Goal: Information Seeking & Learning: Learn about a topic

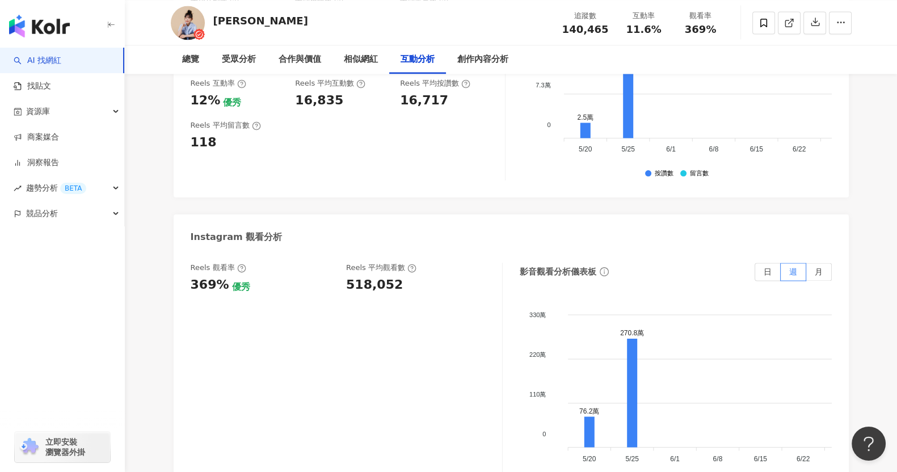
scroll to position [2492, 0]
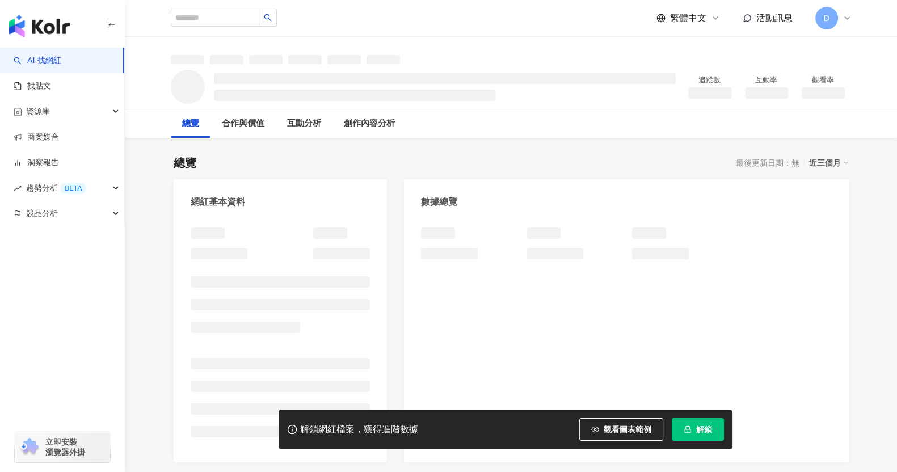
click at [701, 433] on span "解鎖" at bounding box center [704, 429] width 16 height 9
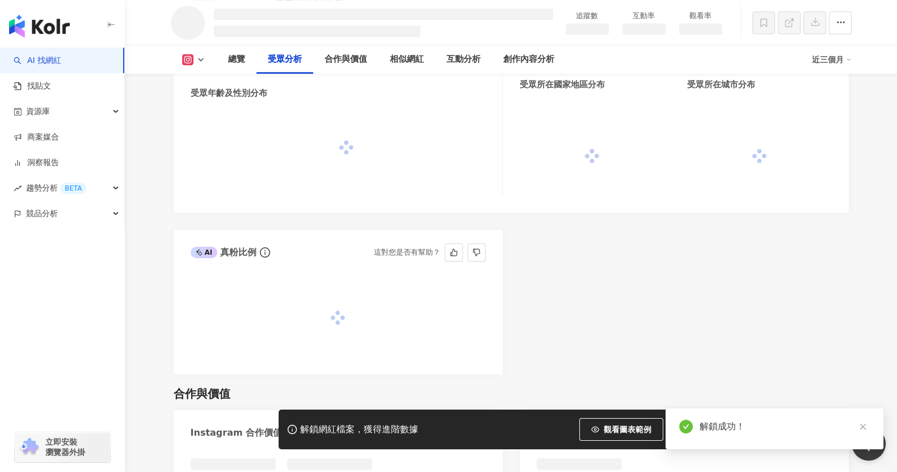
scroll to position [996, 0]
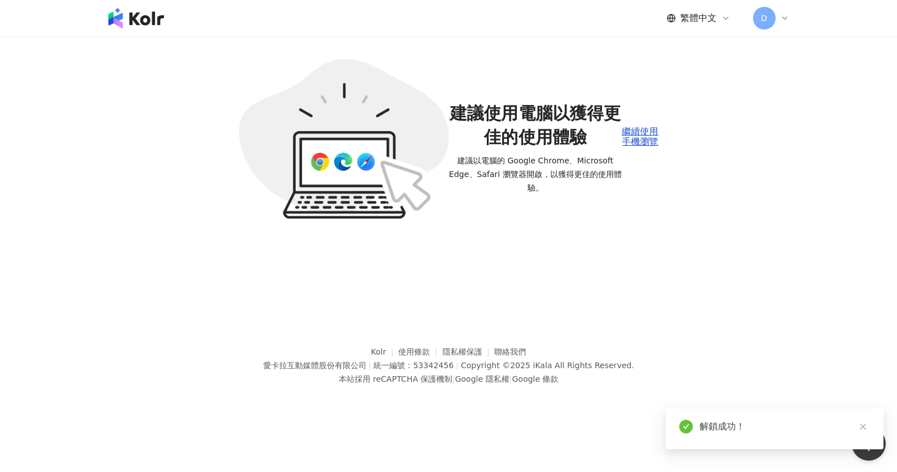
scroll to position [52, 0]
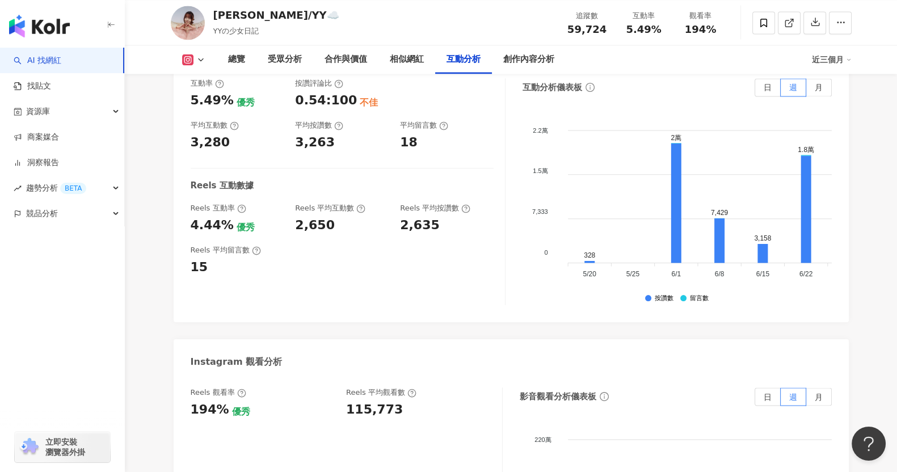
scroll to position [2343, 0]
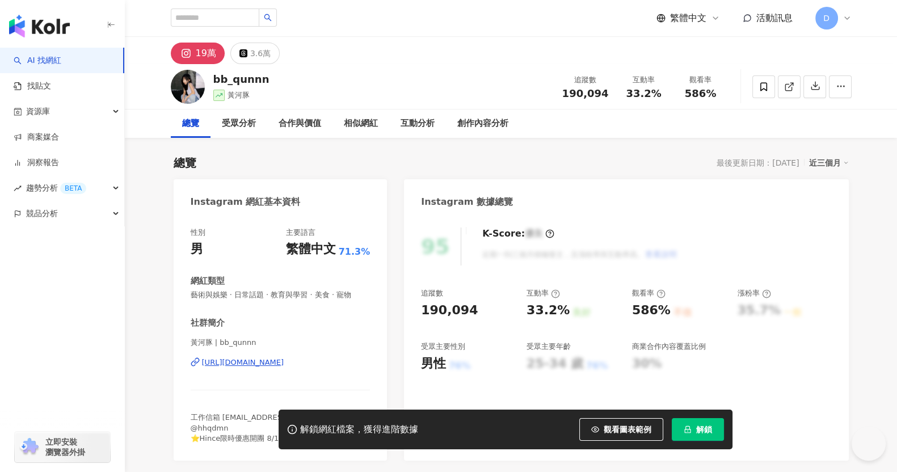
click at [709, 432] on span "解鎖" at bounding box center [704, 429] width 16 height 9
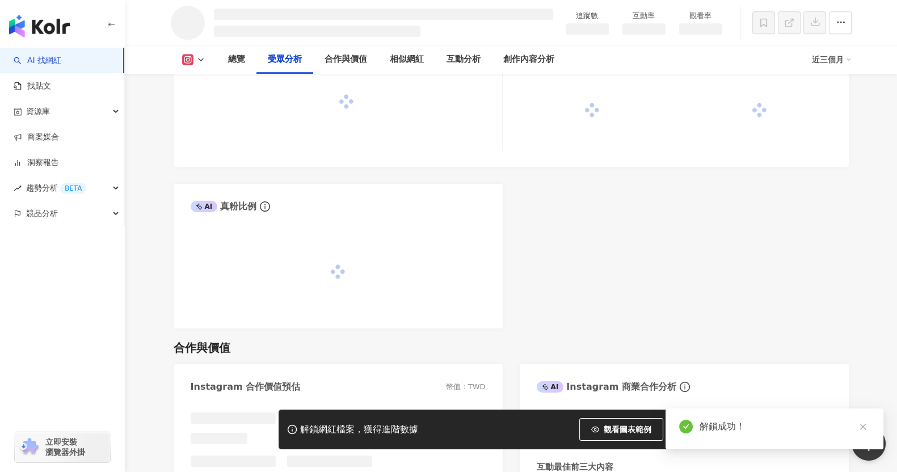
scroll to position [1063, 0]
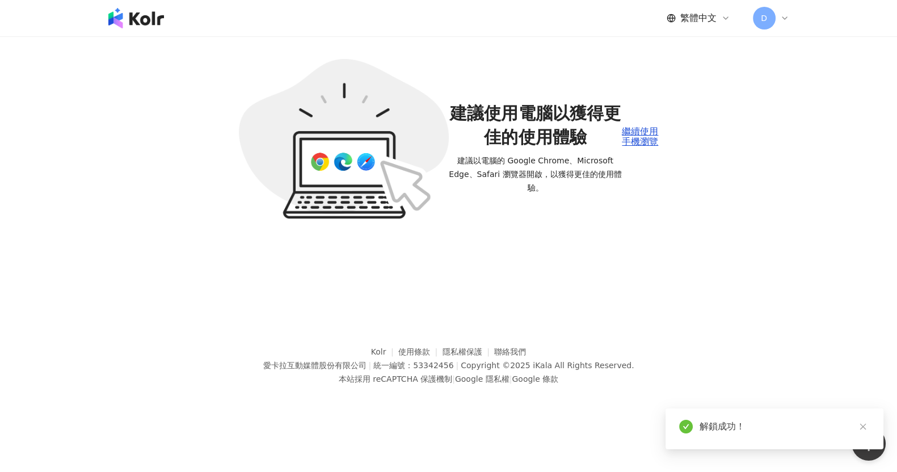
scroll to position [52, 0]
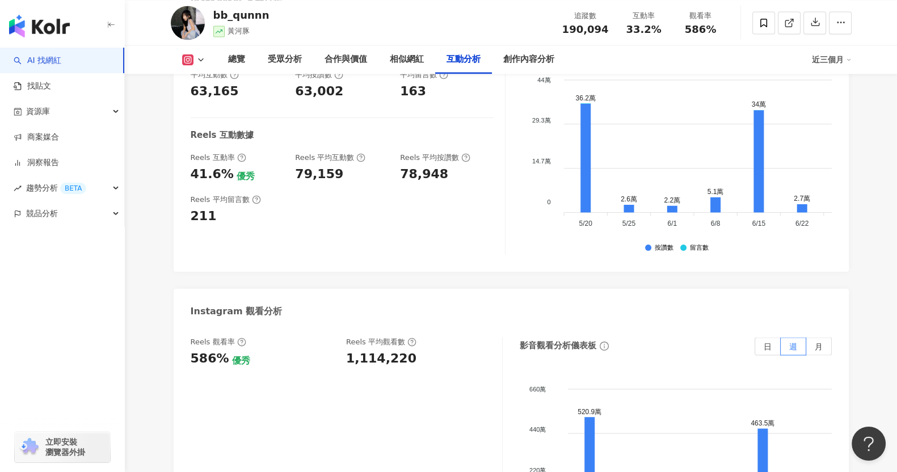
scroll to position [2438, 0]
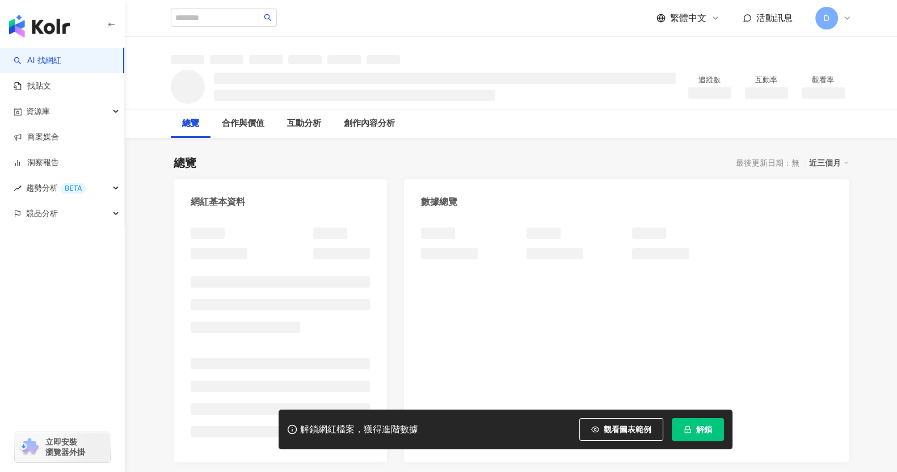
click at [707, 437] on button "解鎖" at bounding box center [698, 429] width 52 height 23
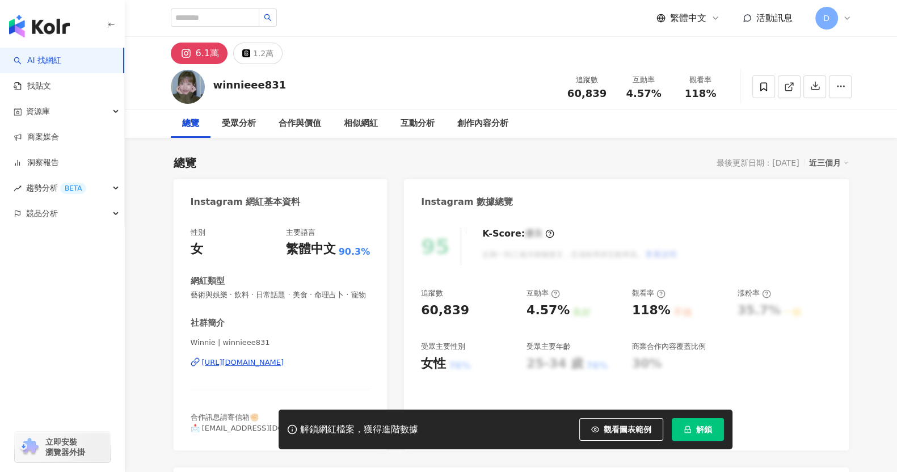
click at [692, 437] on button "解鎖" at bounding box center [698, 429] width 52 height 23
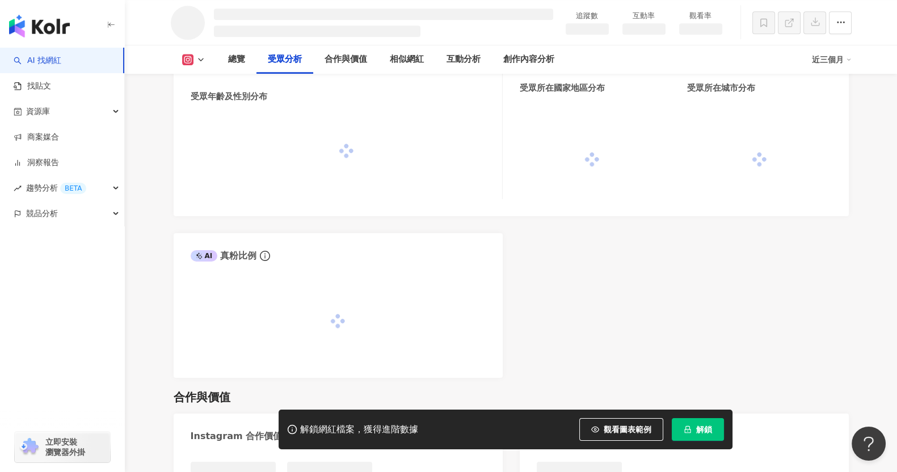
scroll to position [965, 0]
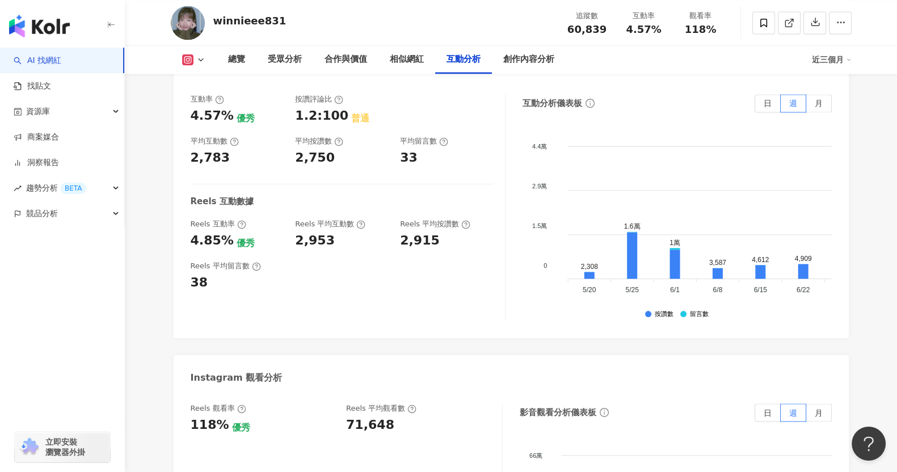
scroll to position [2319, 0]
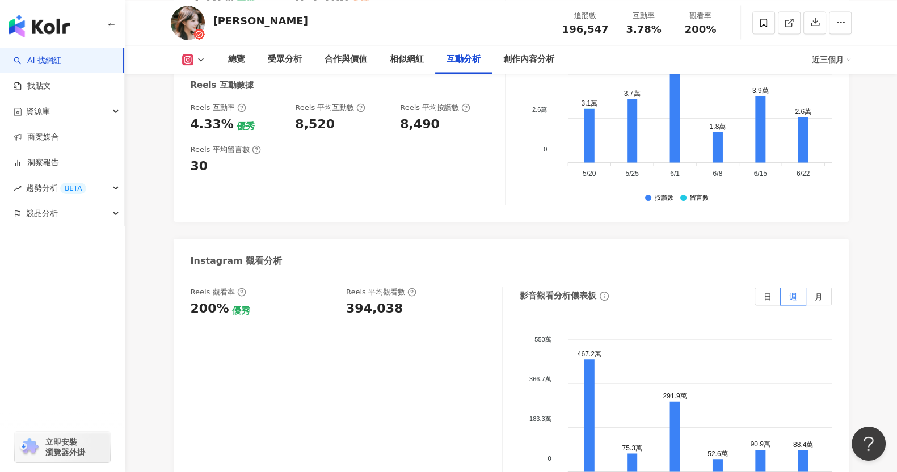
scroll to position [2469, 0]
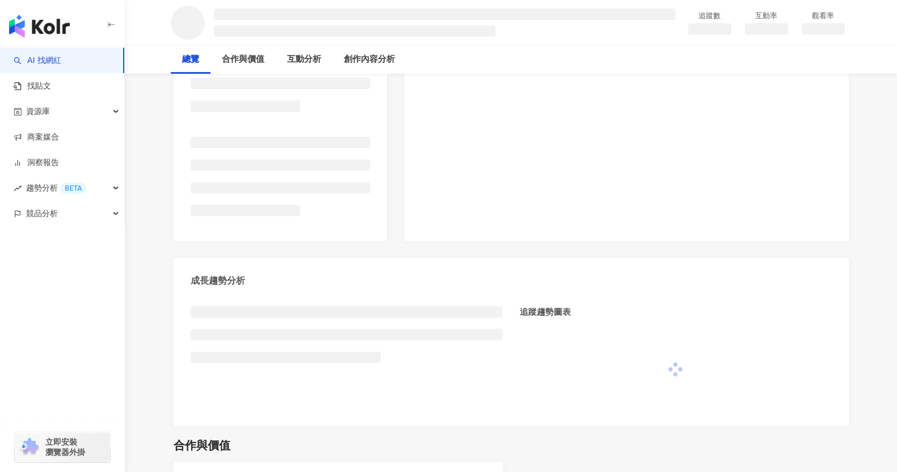
scroll to position [300, 0]
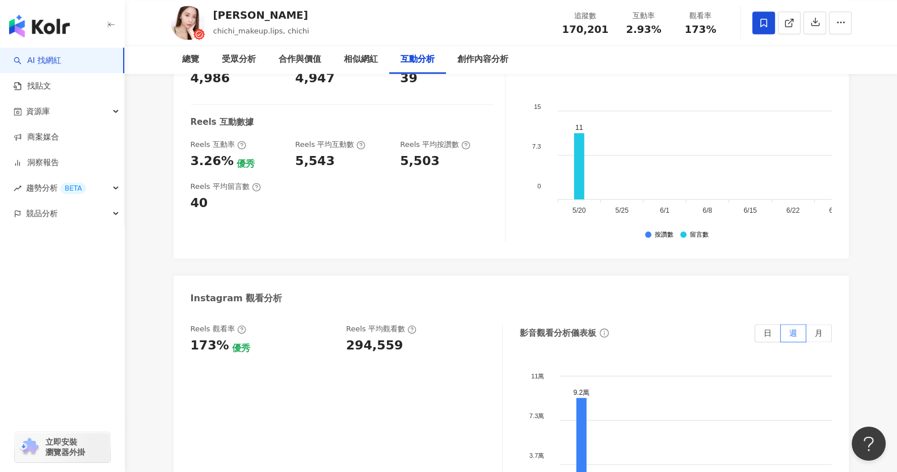
scroll to position [2422, 0]
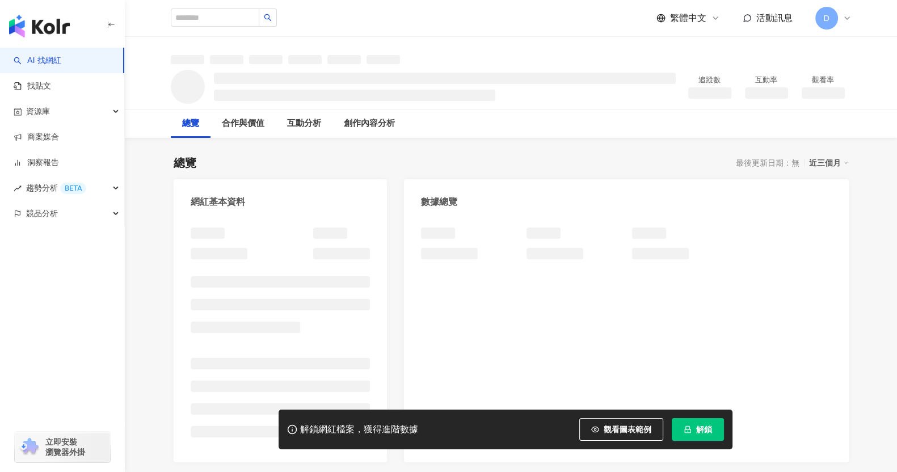
click at [703, 426] on span "解鎖" at bounding box center [704, 429] width 16 height 9
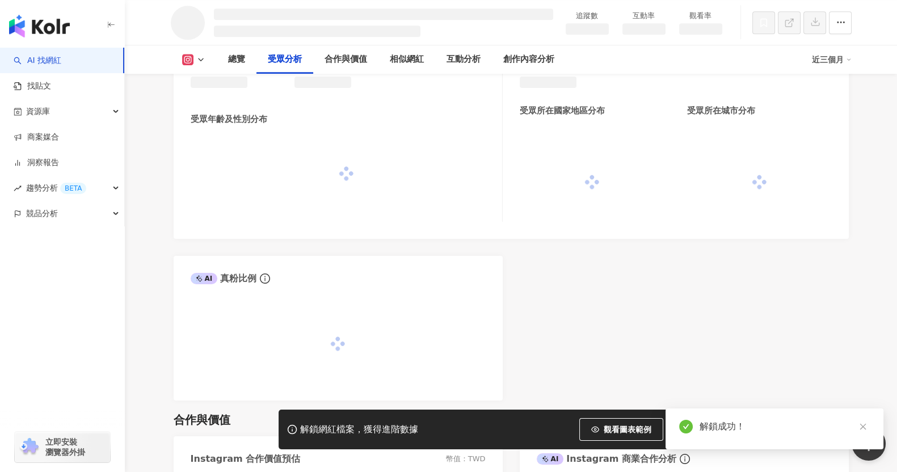
scroll to position [941, 0]
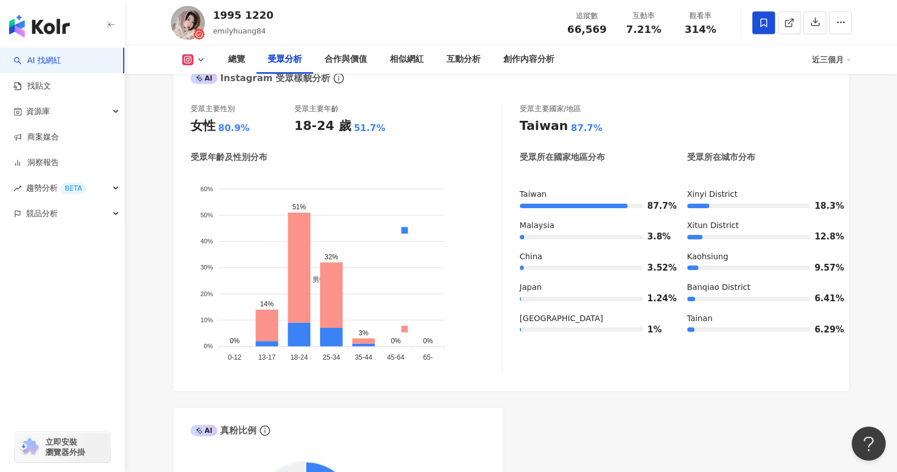
scroll to position [1339, 0]
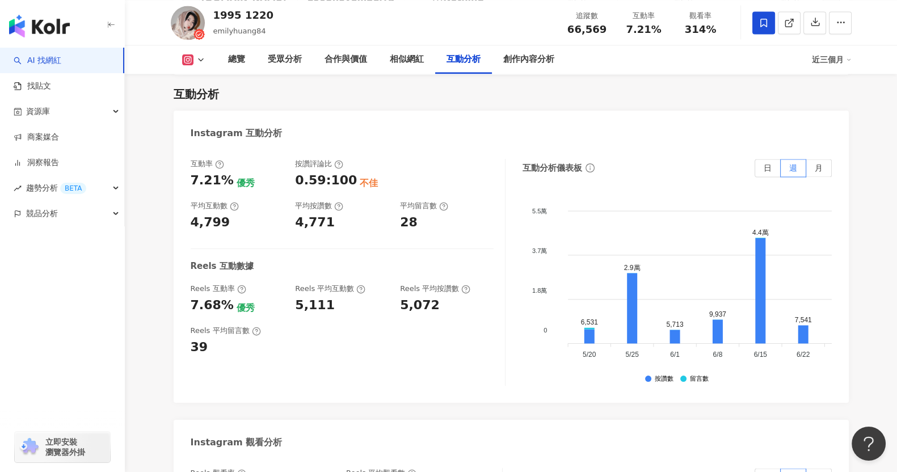
scroll to position [2446, 0]
